Goal: Transaction & Acquisition: Download file/media

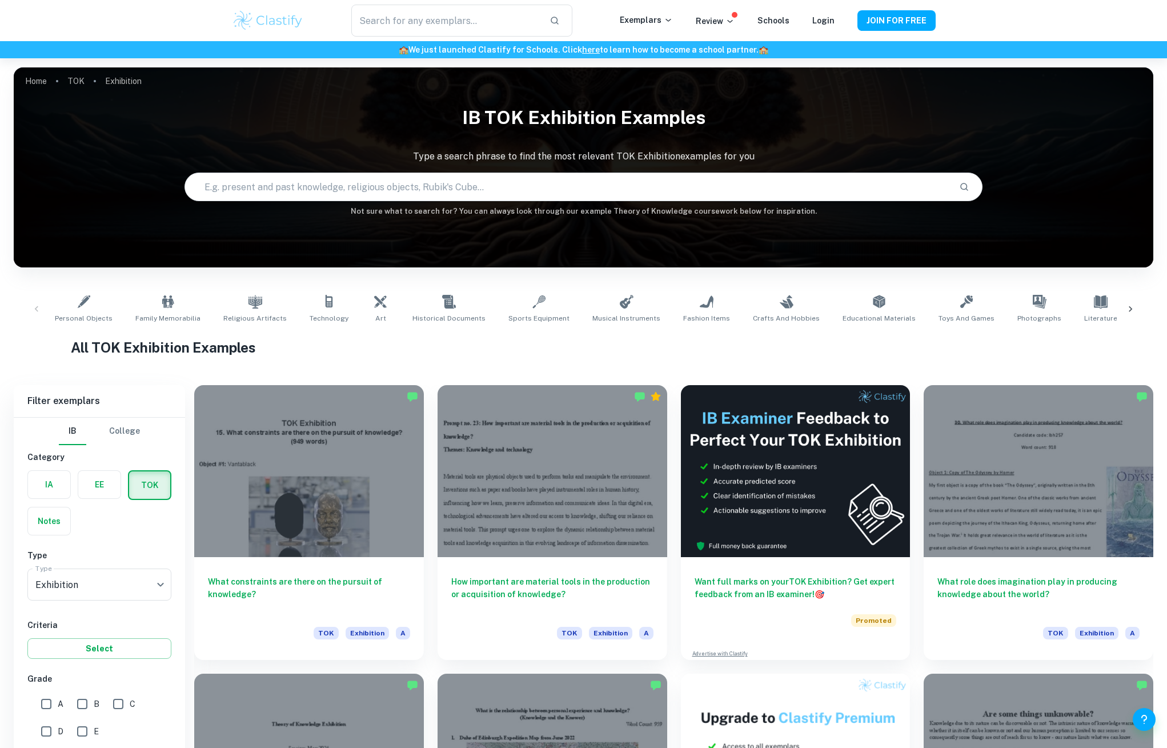
scroll to position [42, 0]
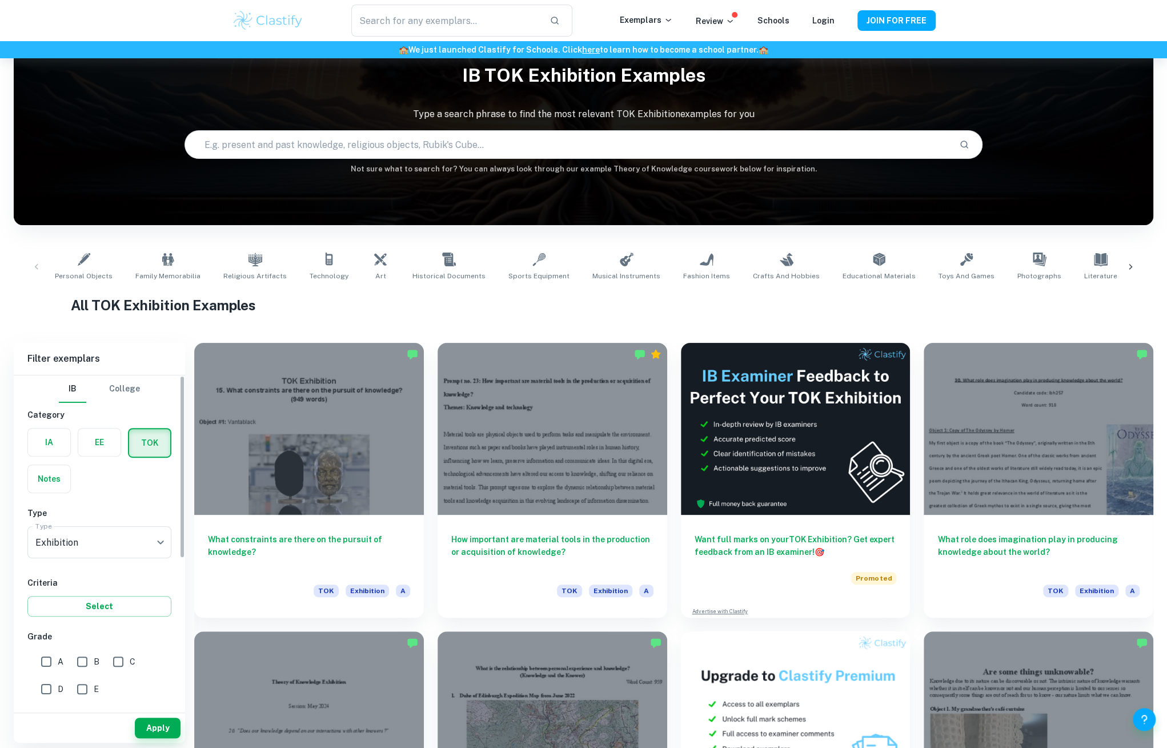
click at [104, 447] on label "button" at bounding box center [99, 442] width 42 height 27
click at [0, 0] on input "radio" at bounding box center [0, 0] width 0 height 0
click at [93, 549] on input "Type a subject" at bounding box center [91, 542] width 117 height 22
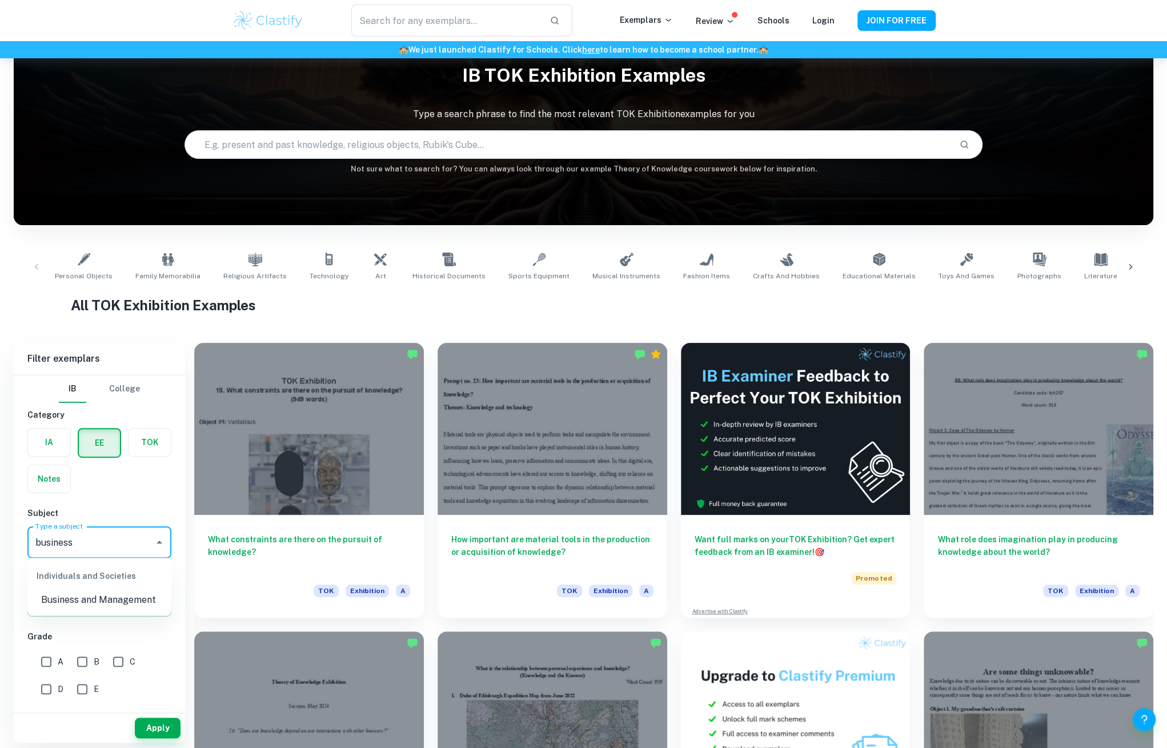
click at [75, 593] on li "Business and Management" at bounding box center [99, 600] width 144 height 21
type input "Business and Management"
click at [161, 729] on button "Apply" at bounding box center [158, 728] width 46 height 21
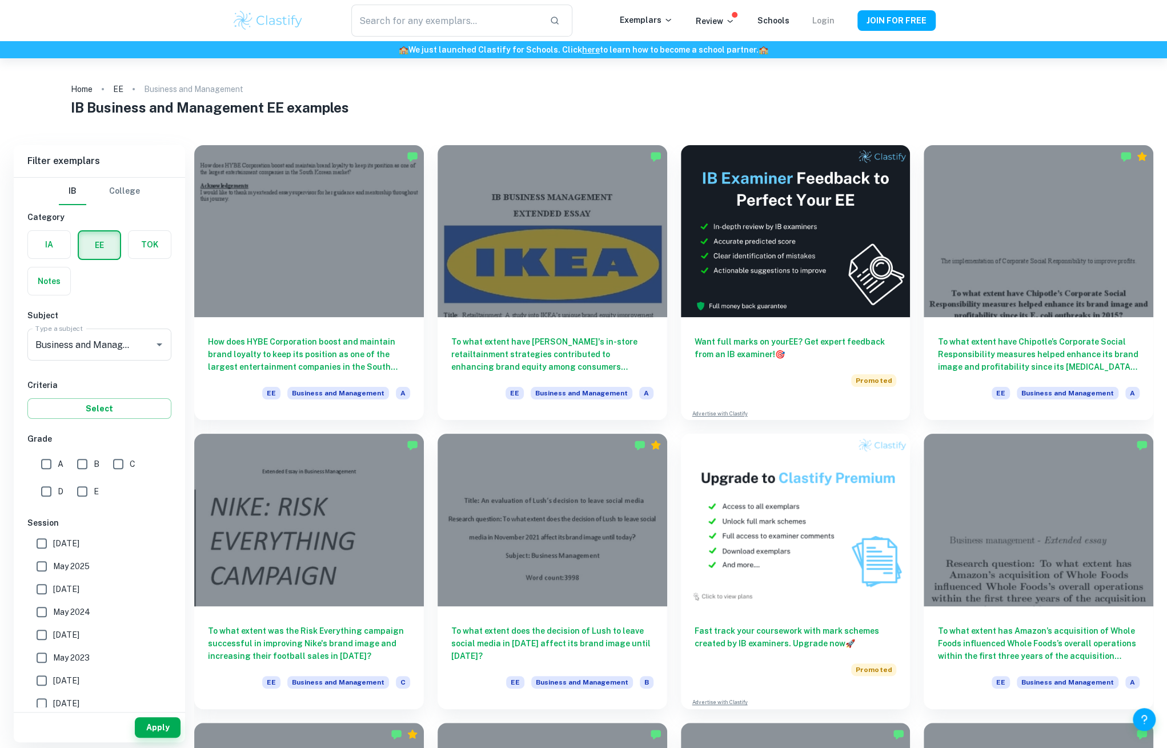
click at [825, 22] on link "Login" at bounding box center [824, 20] width 22 height 9
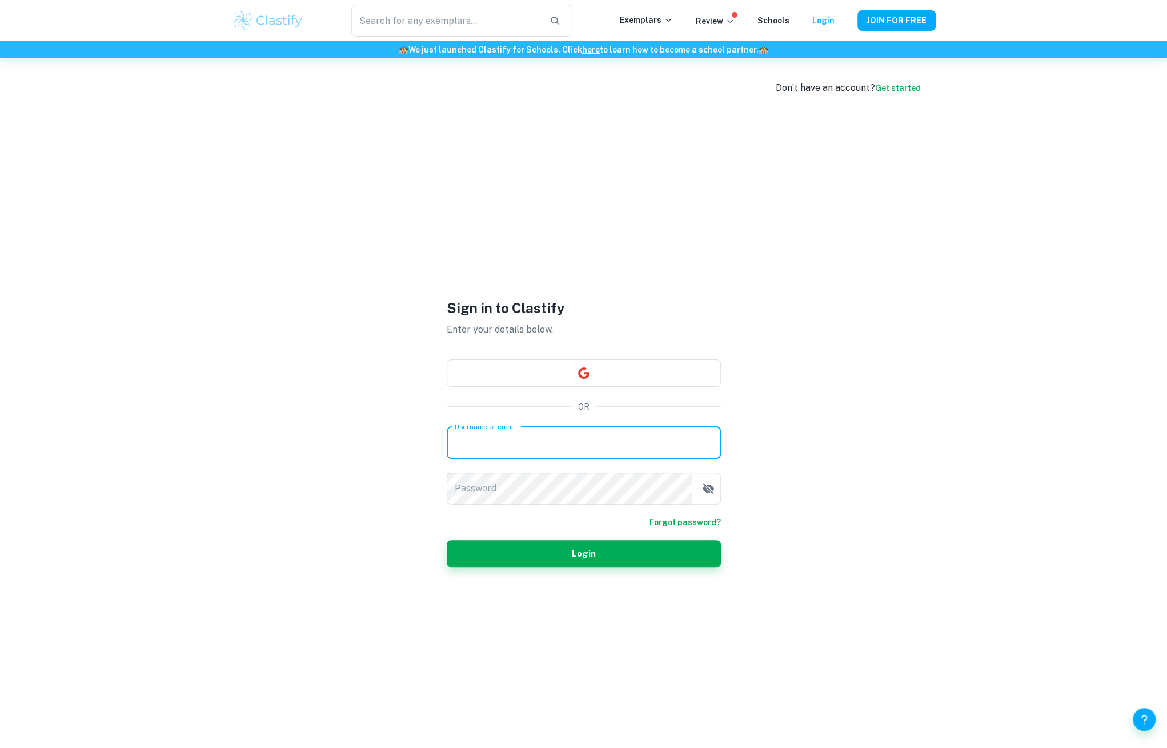
click at [521, 438] on input "Username or email" at bounding box center [584, 443] width 274 height 32
type input "n"
type input "[EMAIL_ADDRESS][DOMAIN_NAME]"
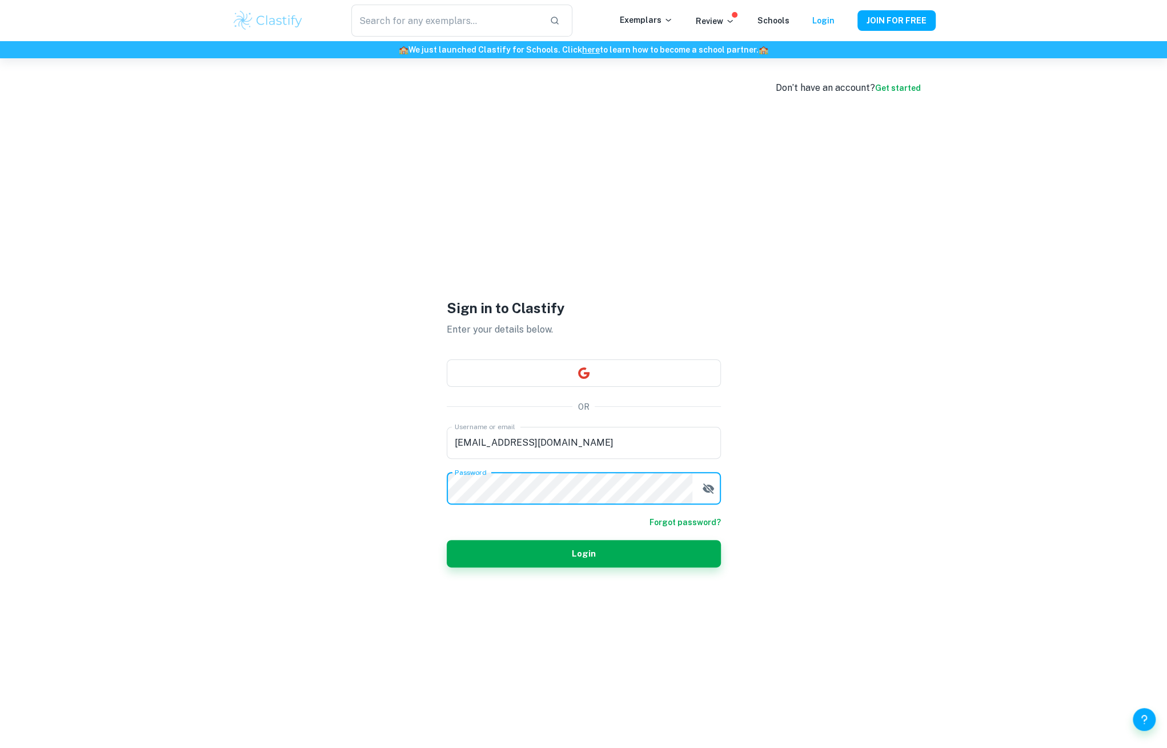
click at [703, 479] on button "button" at bounding box center [708, 488] width 23 height 23
click at [666, 557] on button "Login" at bounding box center [584, 553] width 274 height 27
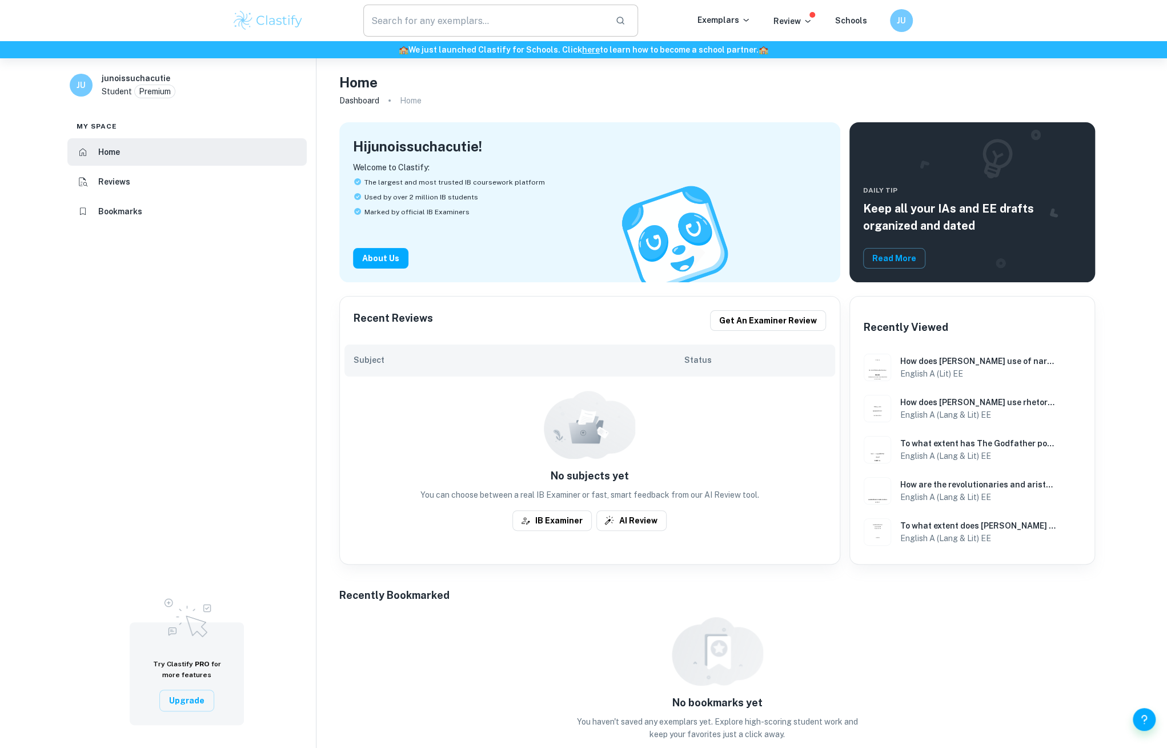
click at [482, 33] on input "text" at bounding box center [484, 21] width 243 height 32
click at [457, 35] on input "text" at bounding box center [484, 21] width 243 height 32
click at [739, 23] on p "Exemplars" at bounding box center [724, 20] width 53 height 13
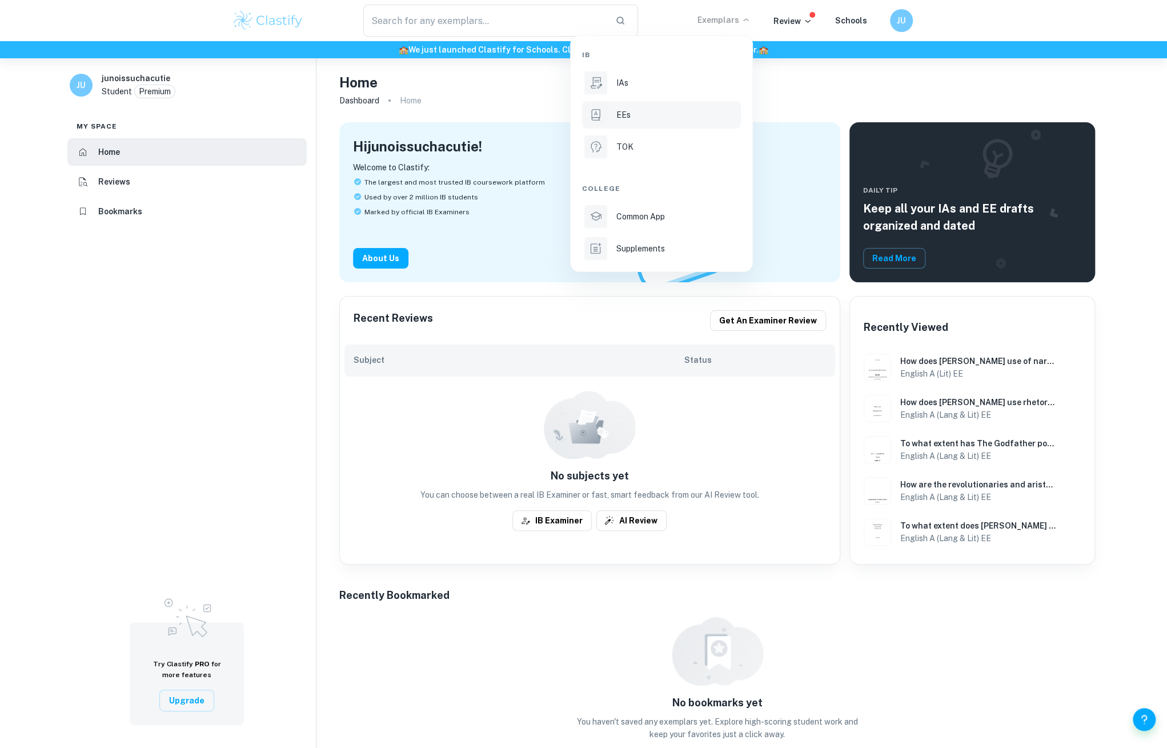
click at [647, 125] on li "EEs" at bounding box center [661, 114] width 159 height 27
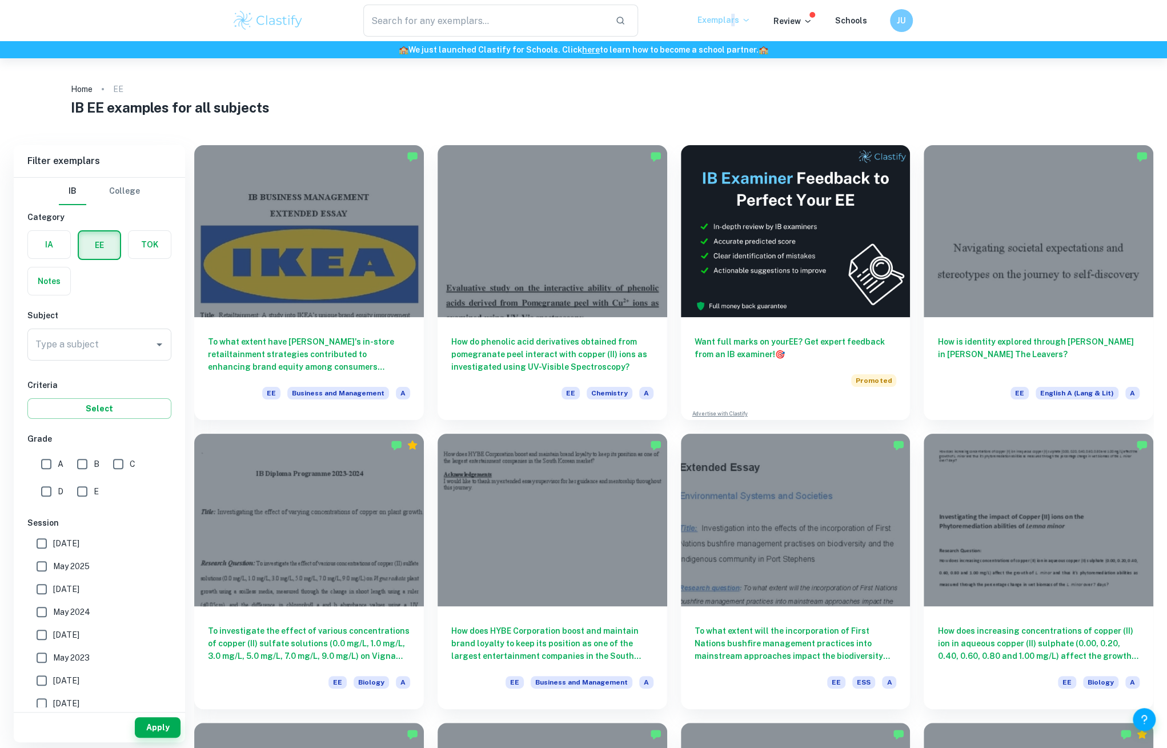
click at [735, 14] on p "Exemplars" at bounding box center [724, 20] width 53 height 13
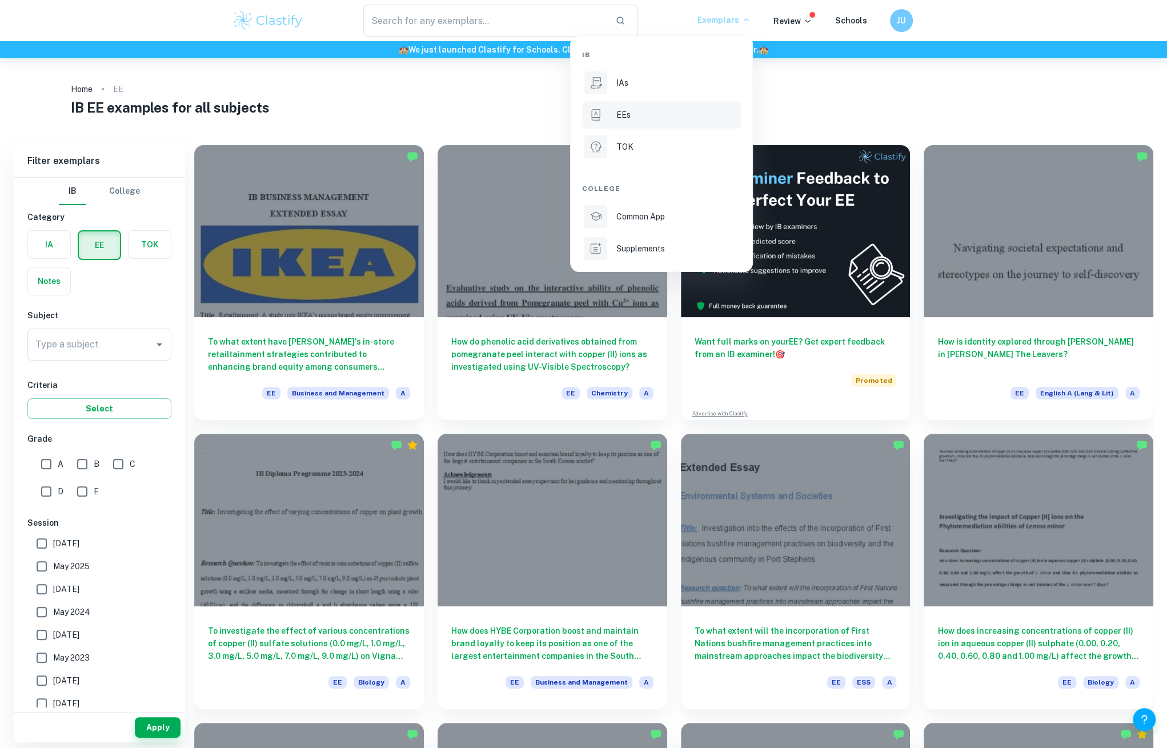
click at [735, 16] on div at bounding box center [583, 374] width 1167 height 748
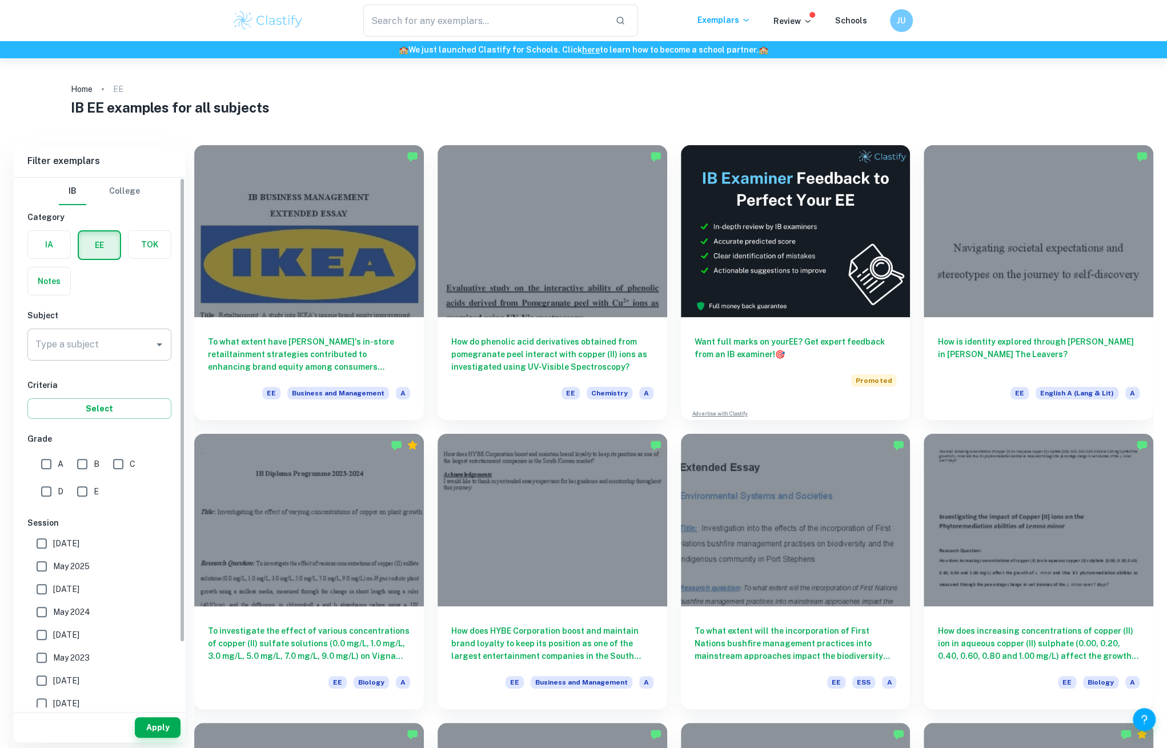
click at [139, 355] on div "Type a subject" at bounding box center [99, 345] width 144 height 32
click at [105, 409] on li "Business and Management" at bounding box center [99, 402] width 144 height 21
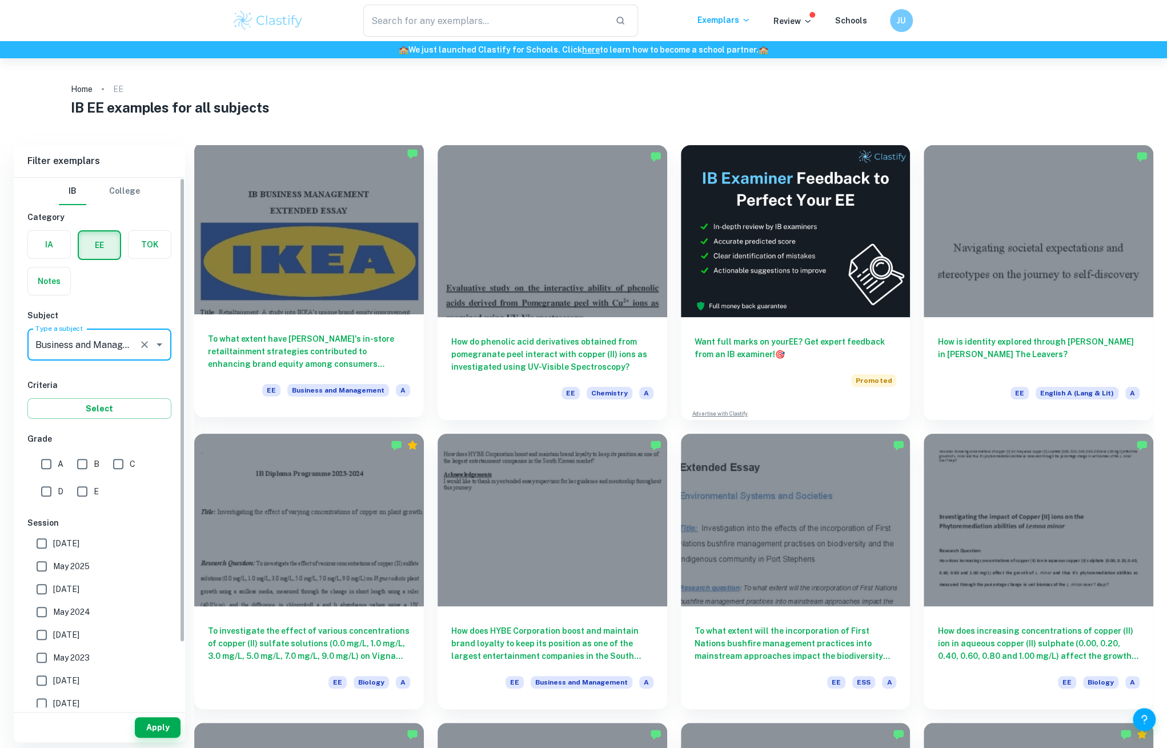
type input "Business and Management"
click at [236, 271] on div at bounding box center [309, 228] width 230 height 172
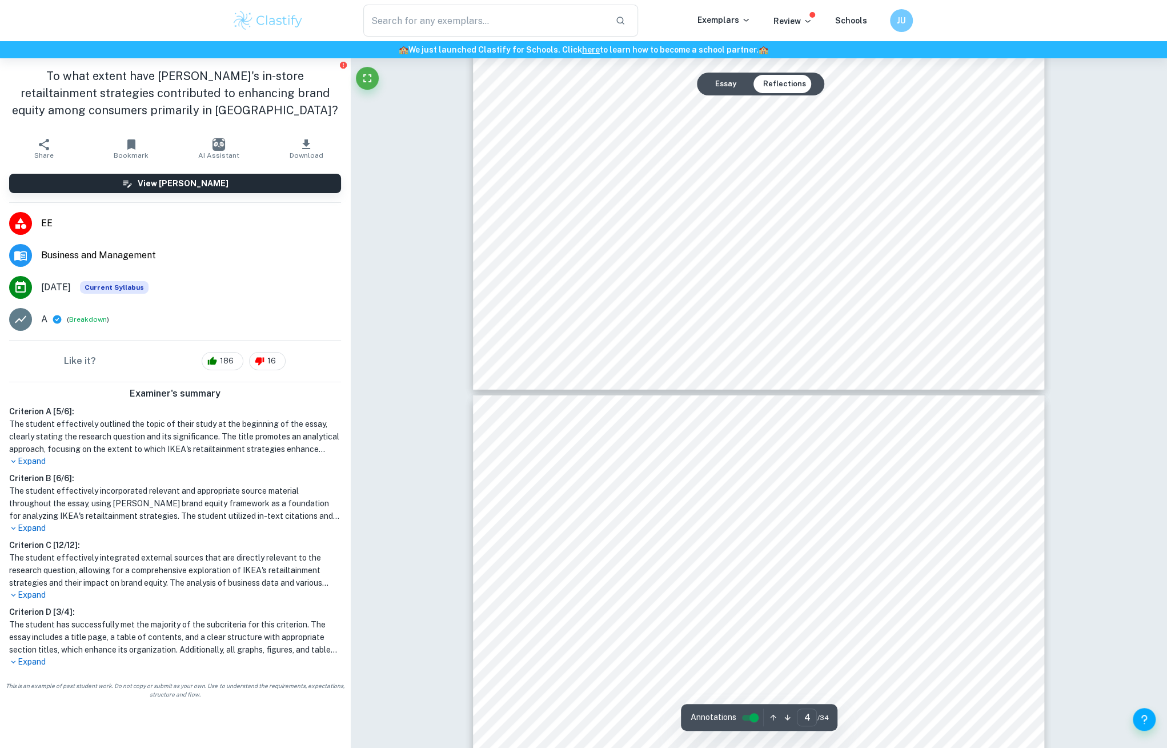
scroll to position [3052, 0]
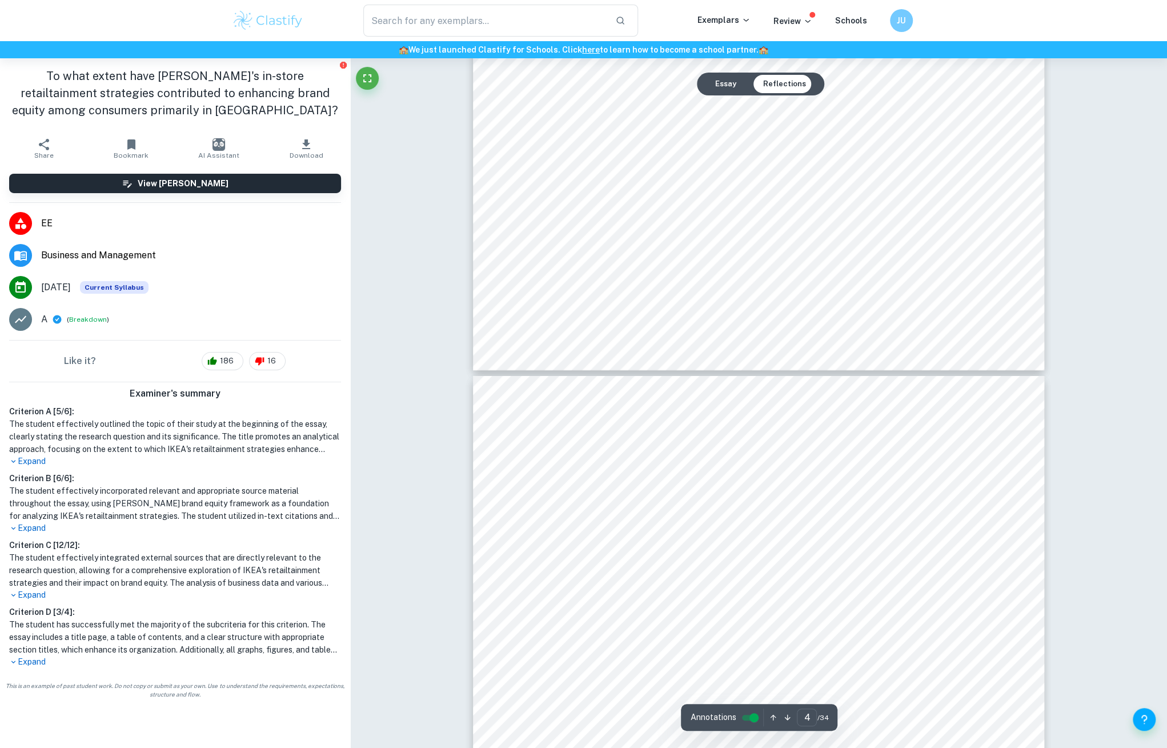
type input "5"
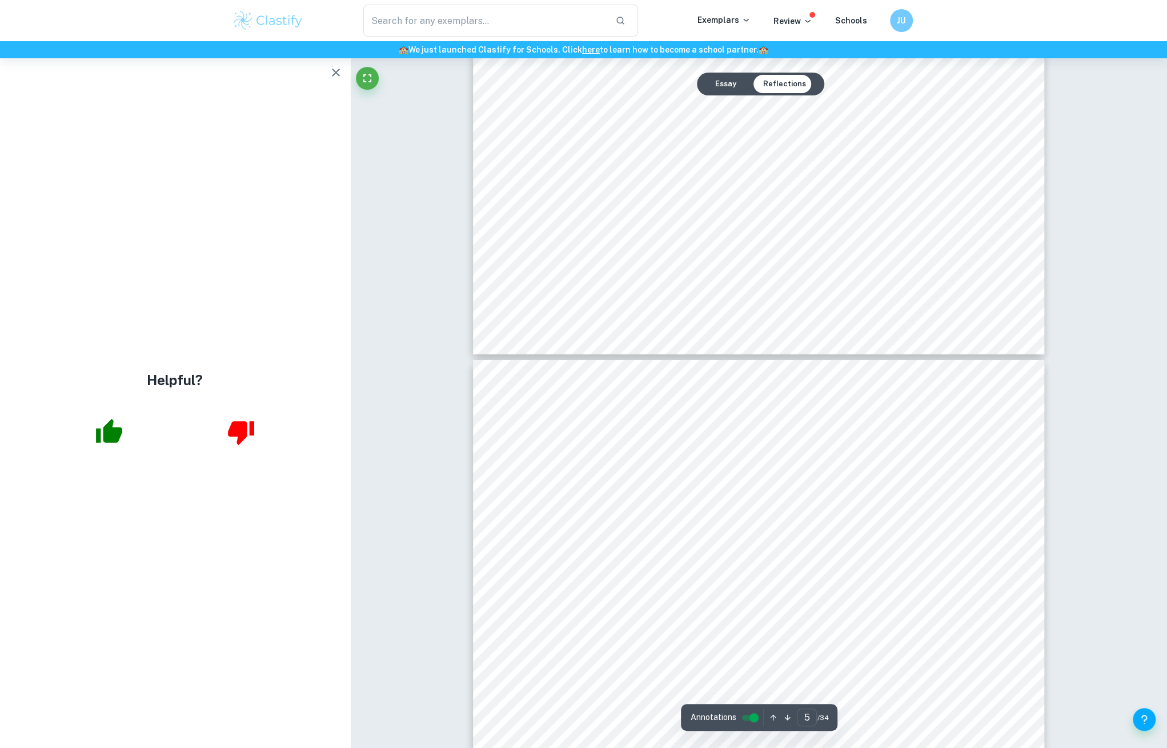
click at [753, 459] on span "This essay delves into IKEA's unique approach to retailtainment, exploring how …" at bounding box center [755, 462] width 427 height 11
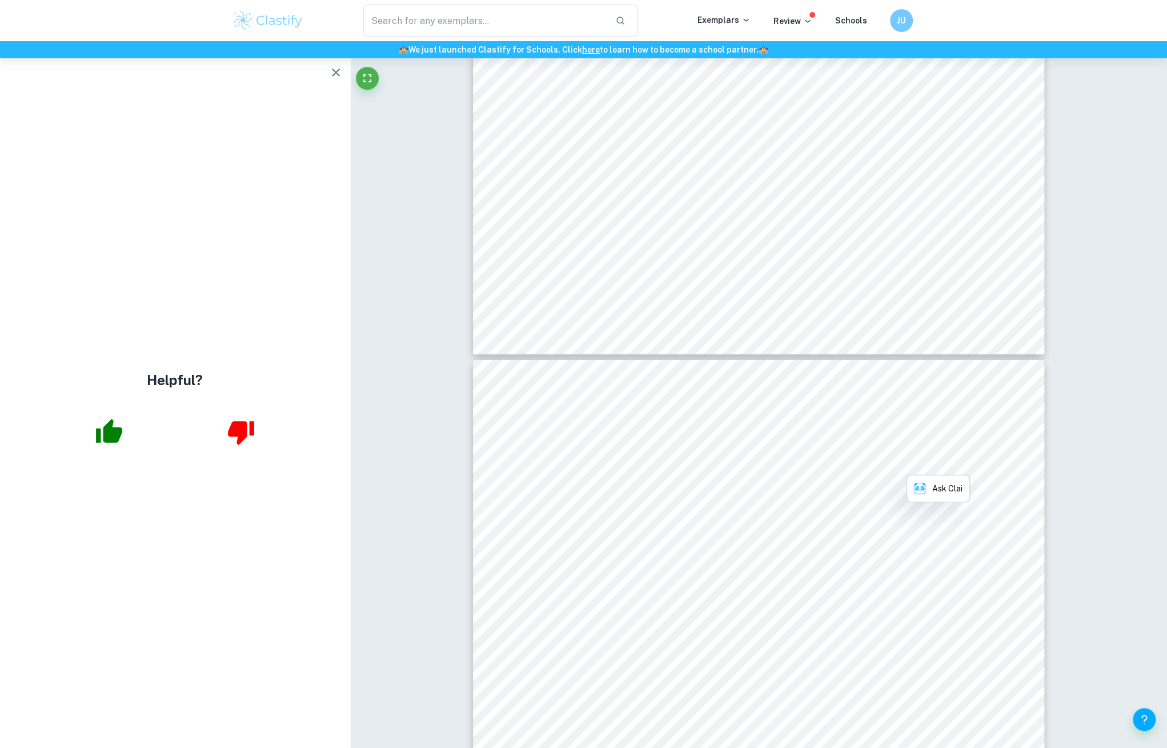
click at [753, 459] on span "This essay delves into IKEA's unique approach to retailtainment, exploring how …" at bounding box center [755, 462] width 427 height 11
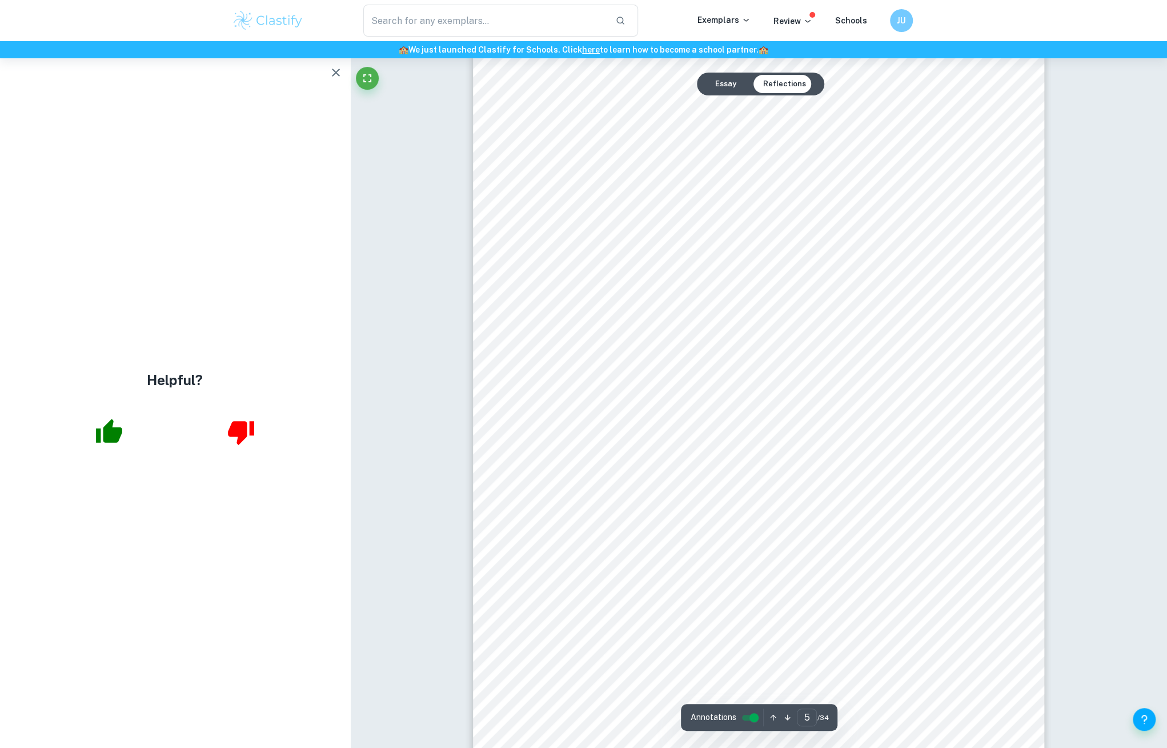
scroll to position [3390, 0]
click at [337, 77] on icon "button" at bounding box center [336, 73] width 14 height 14
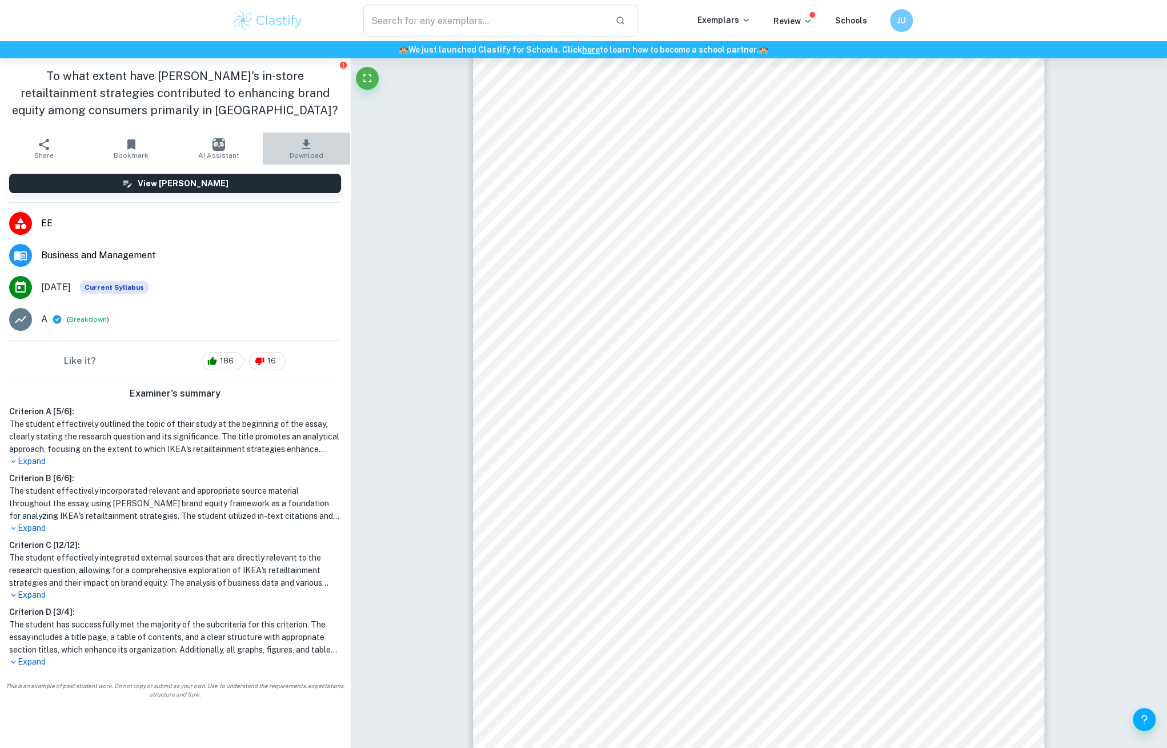
click at [310, 154] on span "Download" at bounding box center [307, 155] width 34 height 8
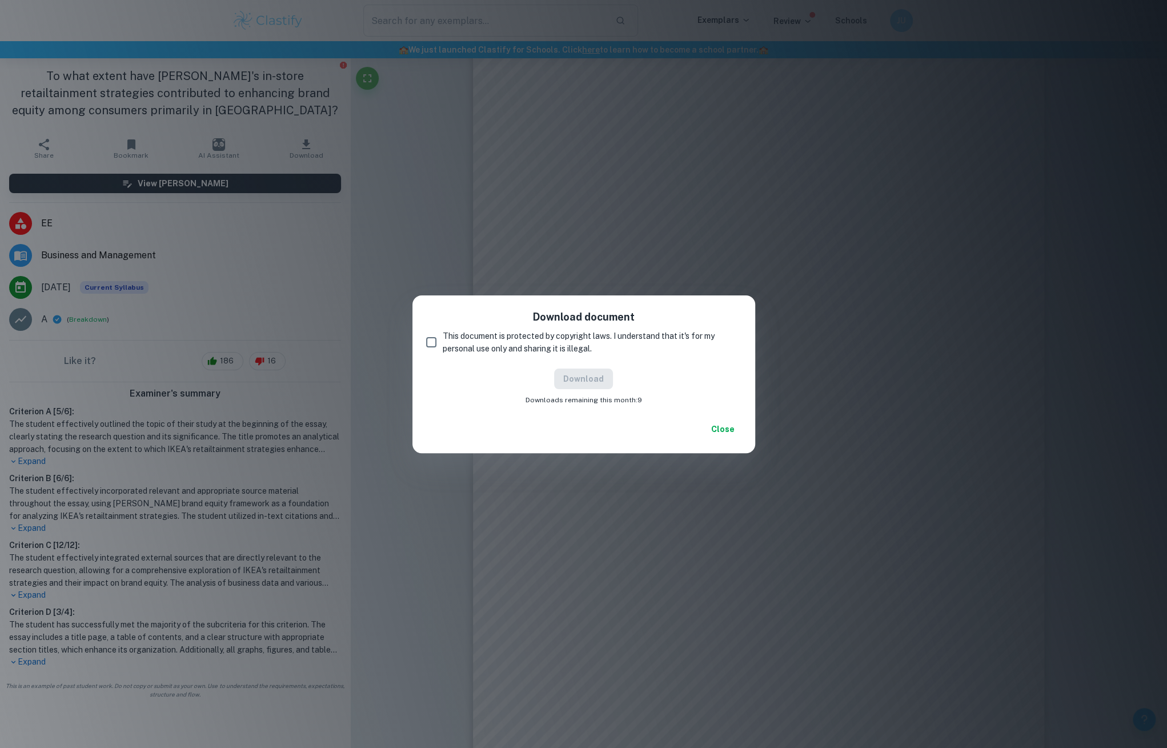
click at [607, 332] on span "This document is protected by copyright laws. I understand that it's for my per…" at bounding box center [588, 342] width 290 height 25
click at [443, 332] on input "This document is protected by copyright laws. I understand that it's for my per…" at bounding box center [431, 342] width 23 height 23
checkbox input "true"
click at [559, 377] on button "Download" at bounding box center [583, 379] width 59 height 21
